Goal: Task Accomplishment & Management: Complete application form

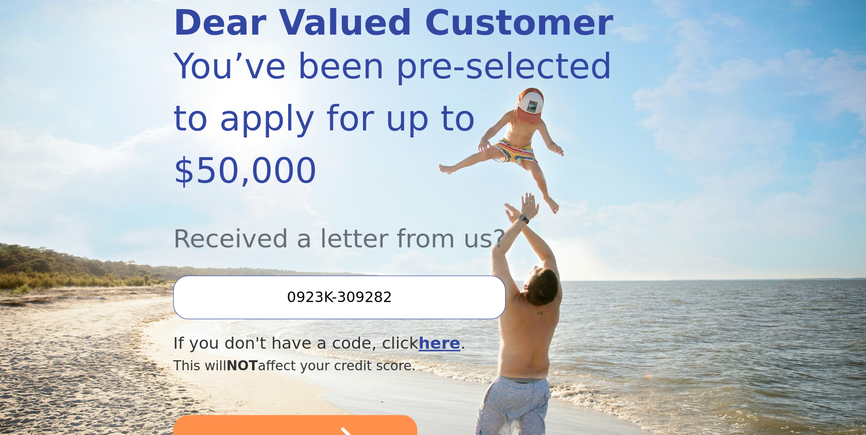
scroll to position [182, 0]
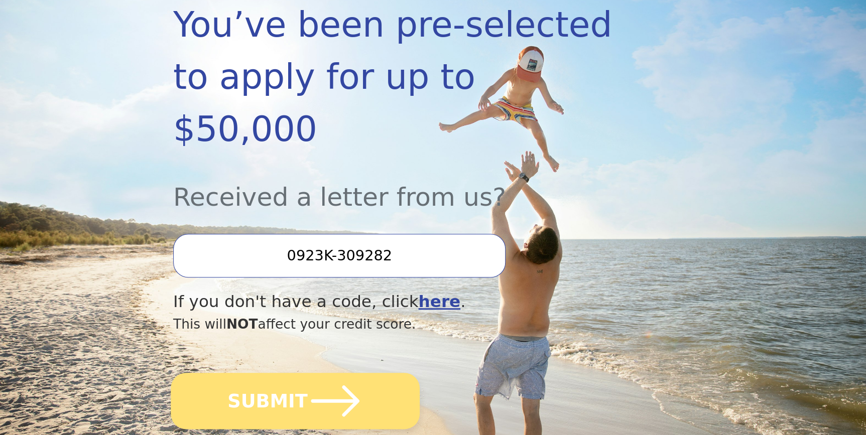
click at [291, 373] on button "SUBMIT" at bounding box center [295, 401] width 249 height 56
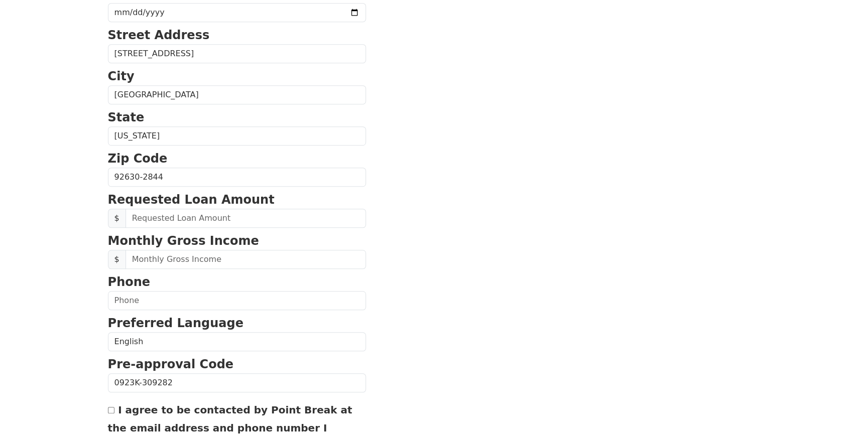
scroll to position [274, 0]
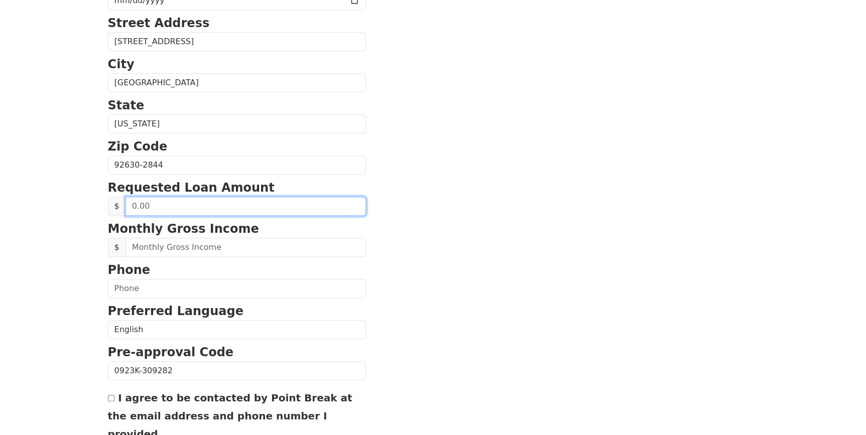
click at [206, 204] on input "text" at bounding box center [246, 206] width 240 height 19
type input "20,000.00"
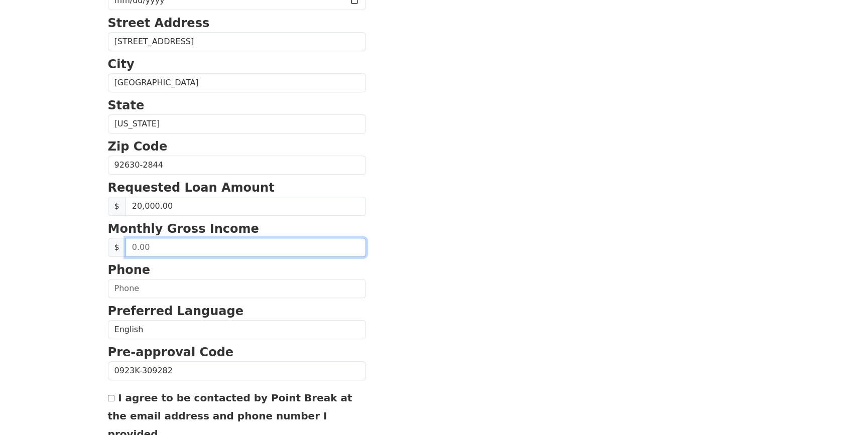
click at [173, 247] on input "text" at bounding box center [246, 247] width 240 height 19
type input "5,300.00"
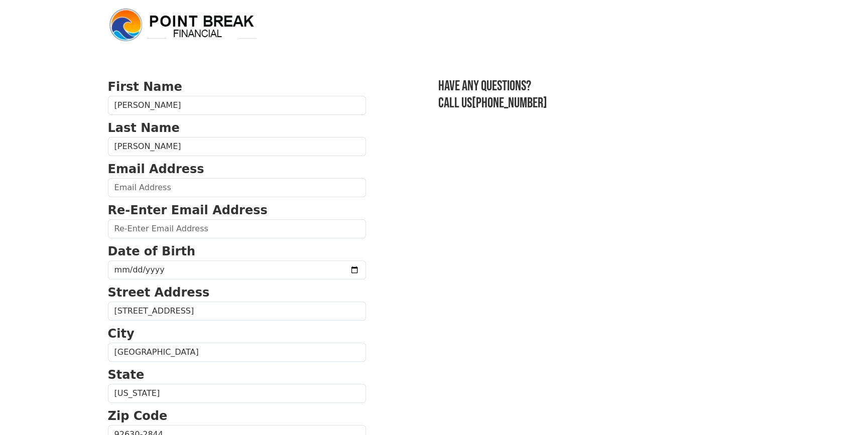
scroll to position [0, 0]
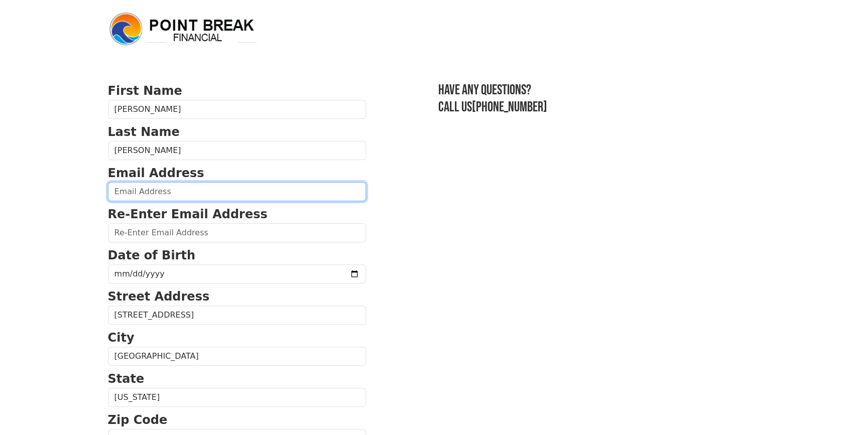
click at [141, 189] on input "email" at bounding box center [237, 191] width 258 height 19
type input "ronr2017@gmail.com"
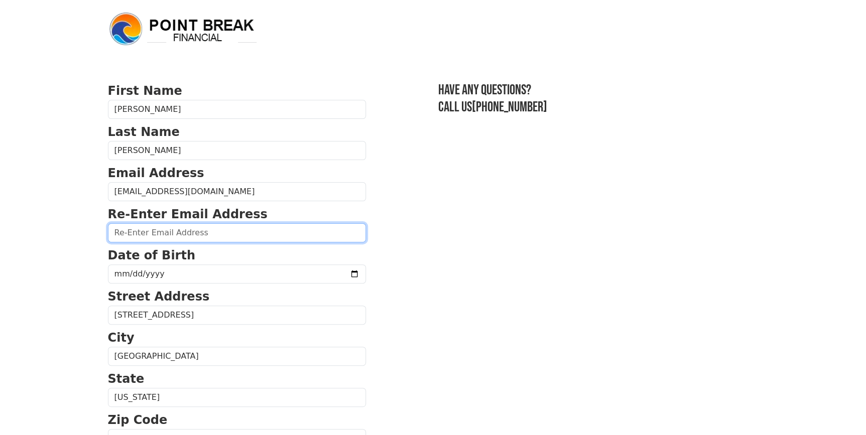
click at [188, 225] on input "email" at bounding box center [237, 232] width 258 height 19
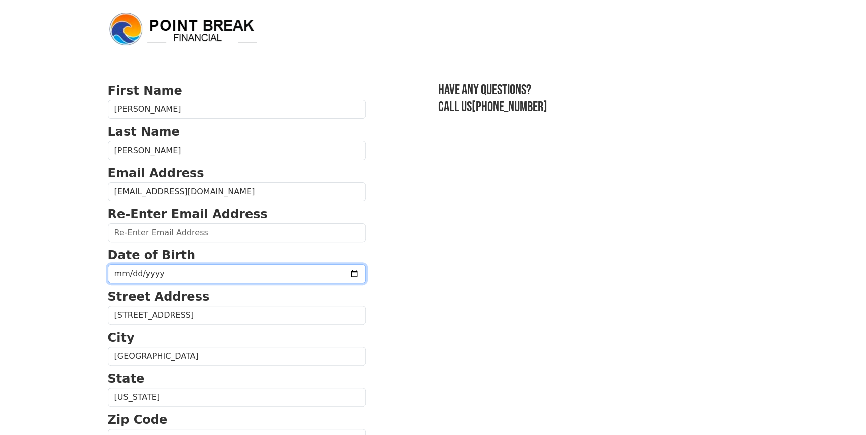
click at [188, 273] on input "date" at bounding box center [237, 274] width 258 height 19
type input "1963-08-07"
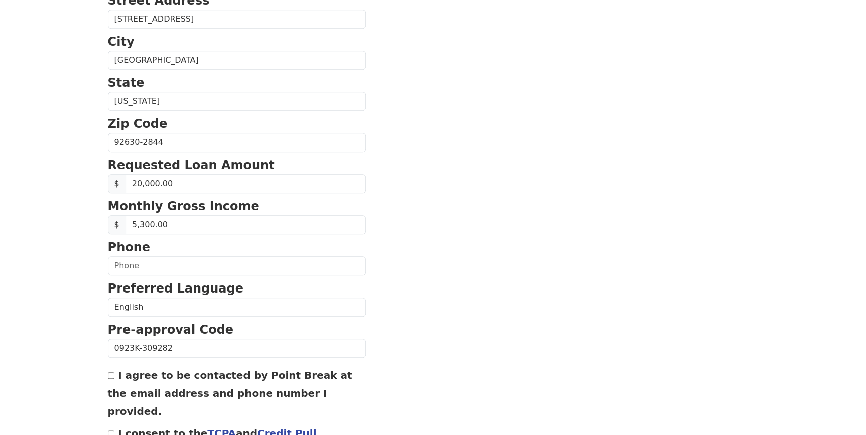
scroll to position [350, 0]
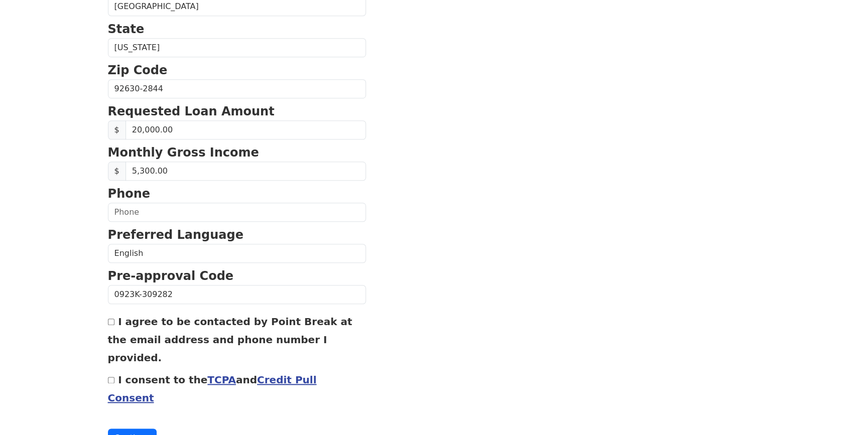
click at [111, 321] on input "I agree to be contacted by Point Break at the email address and phone number I …" at bounding box center [111, 322] width 7 height 7
checkbox input "true"
click at [110, 377] on input "I consent to the TCPA and Credit Pull Consent" at bounding box center [111, 380] width 7 height 7
checkbox input "true"
click at [171, 205] on input "text" at bounding box center [237, 212] width 258 height 19
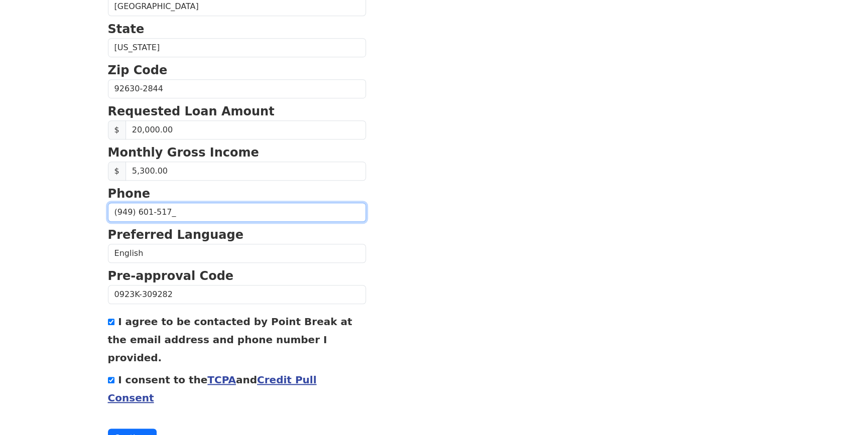
type input "(949) 601-5178"
drag, startPoint x: 504, startPoint y: 183, endPoint x: 506, endPoint y: 176, distance: 7.9
click at [504, 180] on section "First Name Ronald Last Name Rodriguez Email Address ronr2017@gmail.com Re-Enter…" at bounding box center [433, 90] width 651 height 716
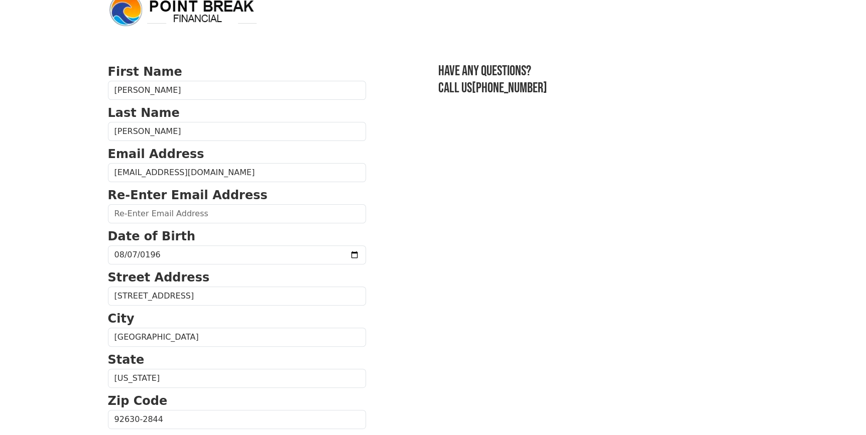
scroll to position [45, 0]
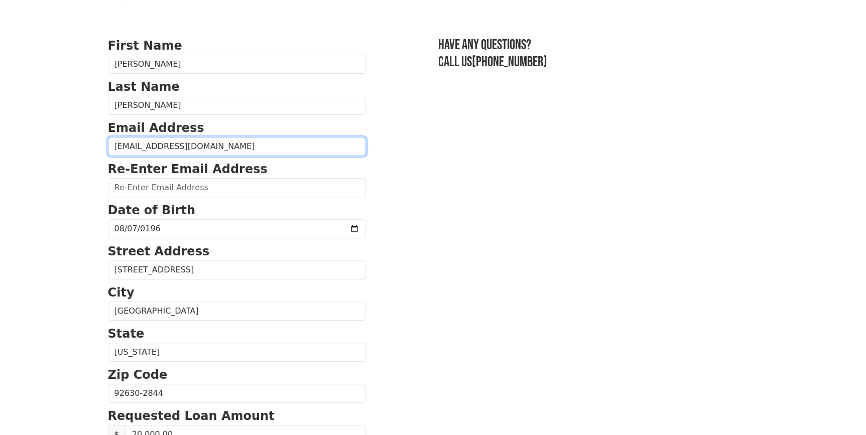
drag, startPoint x: 195, startPoint y: 147, endPoint x: -46, endPoint y: 156, distance: 241.6
click at [0, 156] on html "First Name Ronald Last Name Rodriguez Email Address ronr2017@gmail.com Re-Enter…" at bounding box center [433, 172] width 866 height 435
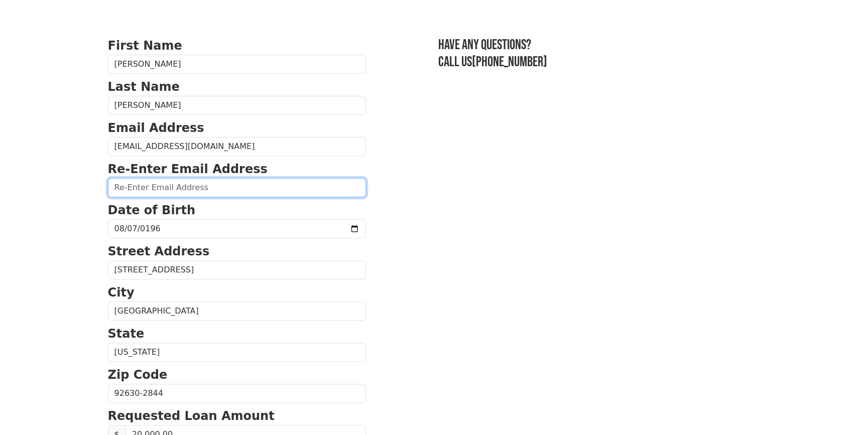
click at [204, 190] on input "email" at bounding box center [237, 187] width 258 height 19
paste input "ronr2017@gmail.com"
type input "ronr2017@gmail.com"
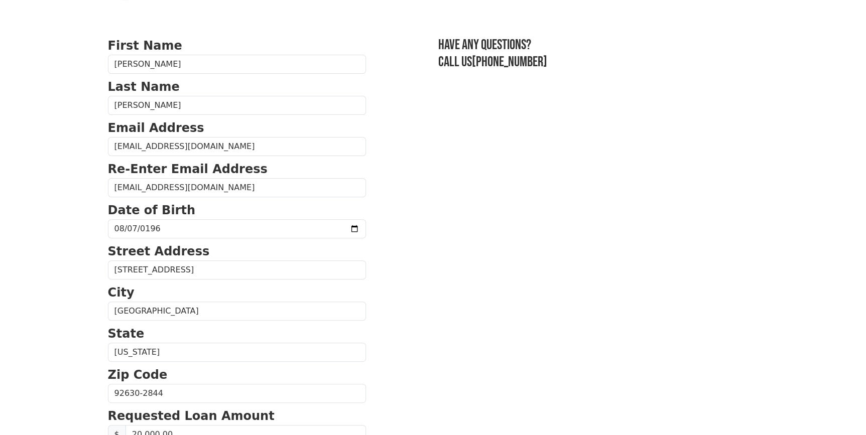
click at [544, 191] on section "First Name Ronald Last Name Rodriguez Email Address ronr2017@gmail.com Re-Enter…" at bounding box center [433, 395] width 651 height 716
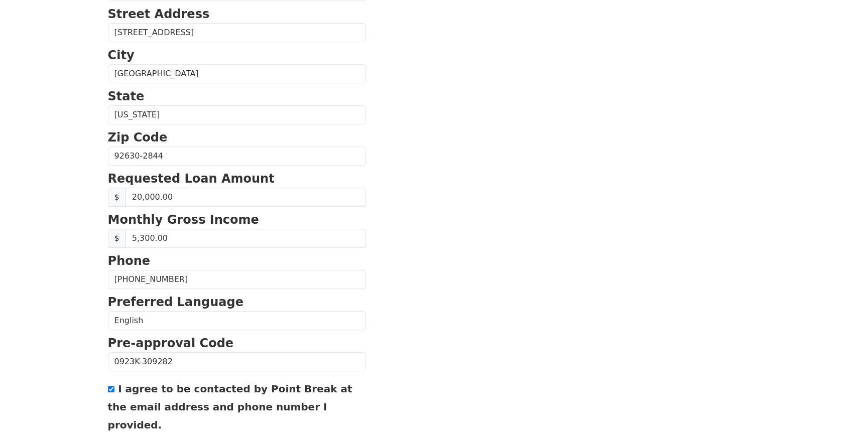
scroll to position [289, 0]
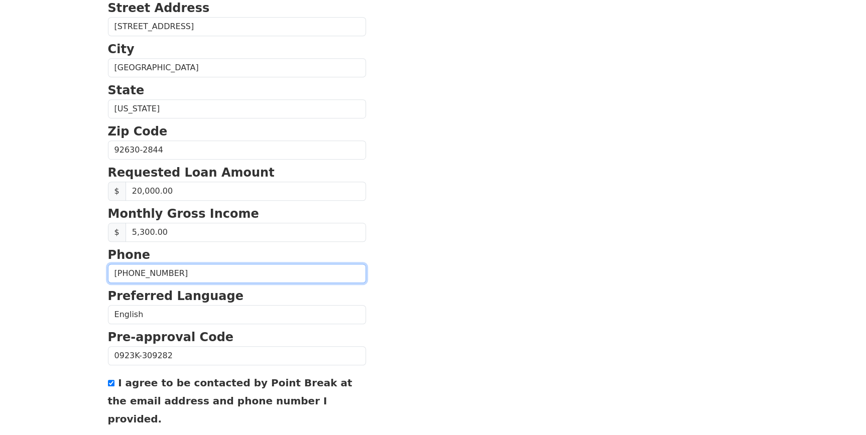
click at [188, 273] on input "(949) 601-5178" at bounding box center [237, 273] width 258 height 19
type input "(949) 601-5188"
click at [497, 231] on section "First Name Ronald Last Name Rodriguez Email Address ronr2017@gmail.com Re-Enter…" at bounding box center [433, 151] width 651 height 716
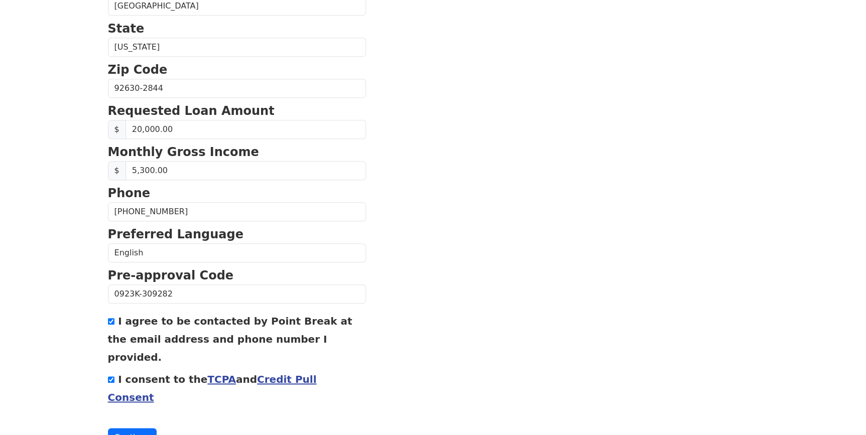
scroll to position [361, 0]
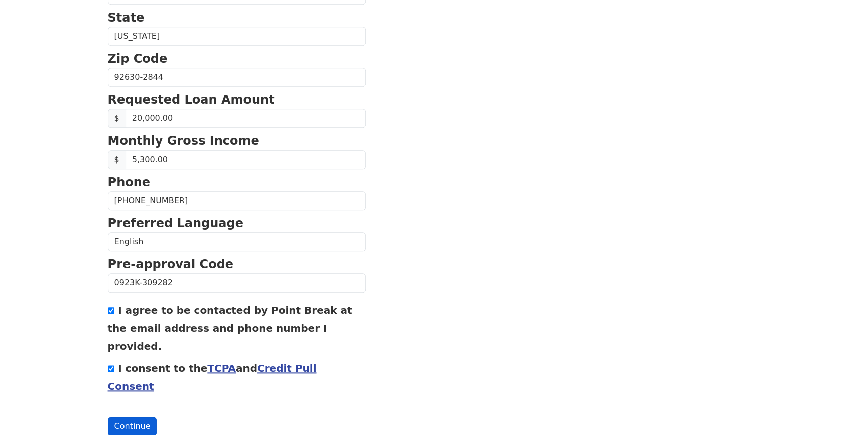
click at [132, 417] on button "Continue" at bounding box center [132, 426] width 49 height 19
